Goal: Find specific page/section: Find specific page/section

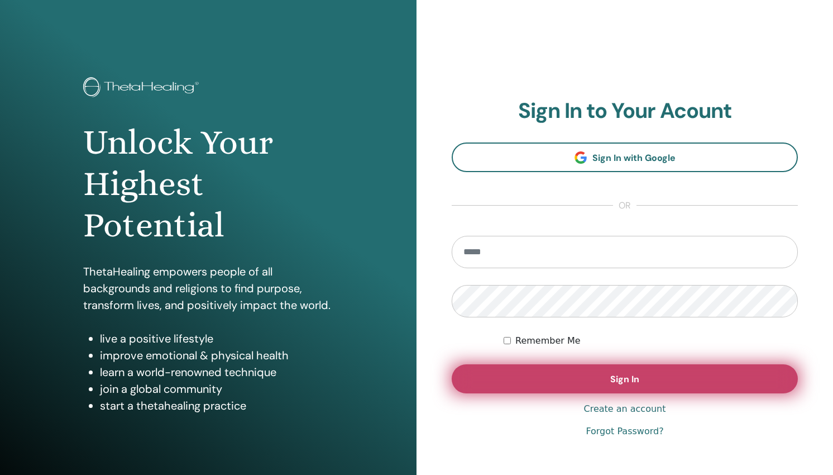
type input "**********"
click at [589, 372] on button "Sign In" at bounding box center [625, 378] width 346 height 29
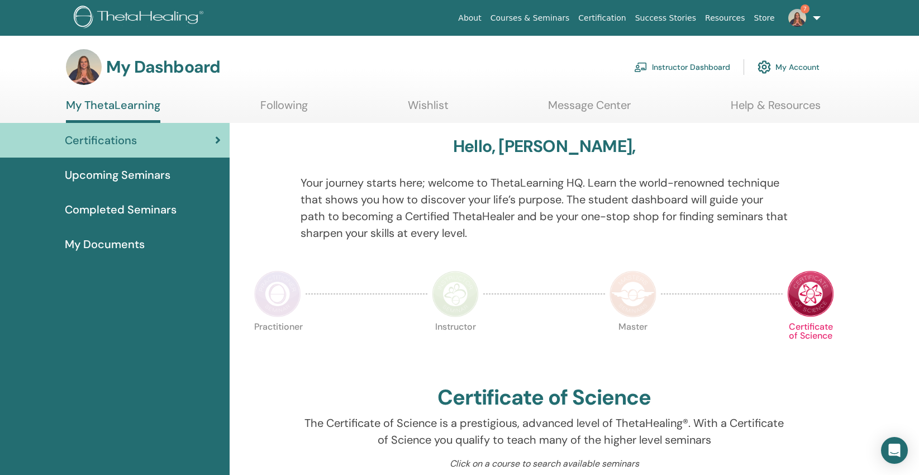
click at [669, 65] on link "Instructor Dashboard" at bounding box center [682, 67] width 96 height 25
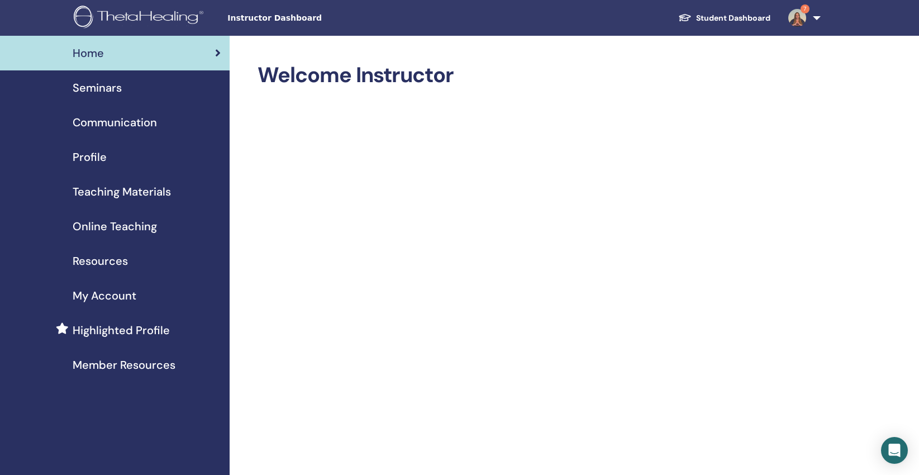
click at [137, 190] on span "Teaching Materials" at bounding box center [122, 191] width 98 height 17
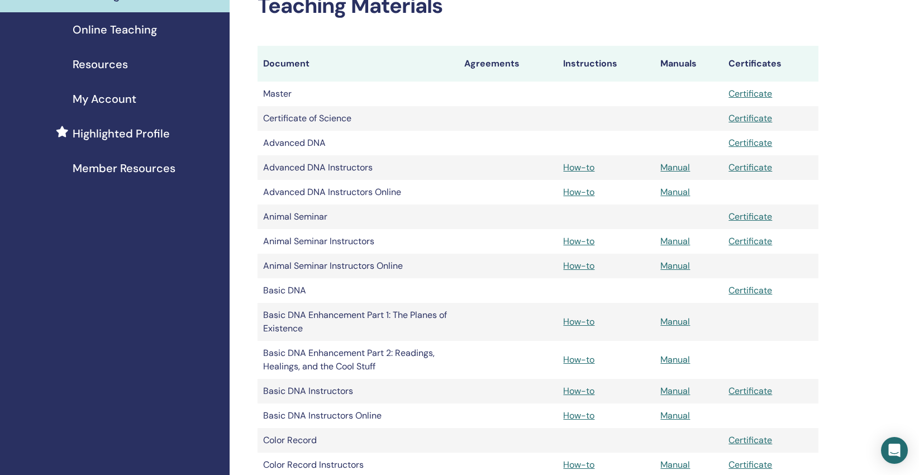
scroll to position [219, 0]
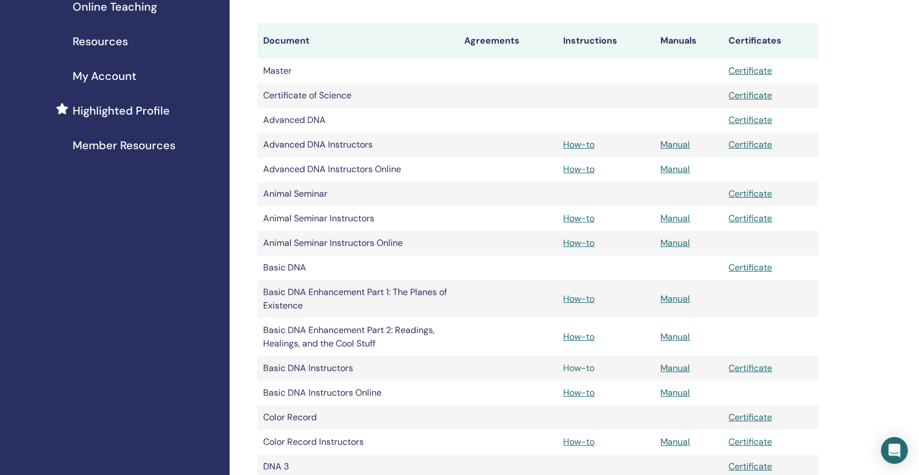
click at [579, 369] on link "How-to" at bounding box center [578, 368] width 31 height 12
